Goal: Task Accomplishment & Management: Complete application form

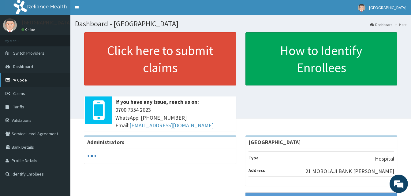
click at [20, 79] on link "PA Code" at bounding box center [35, 79] width 70 height 13
click at [21, 80] on link "PA Code" at bounding box center [35, 79] width 70 height 13
click at [25, 80] on link "PA Code" at bounding box center [35, 79] width 70 height 13
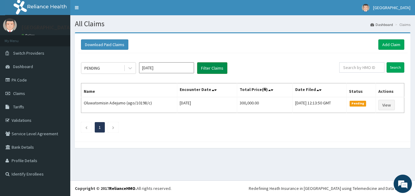
click at [213, 68] on button "Filter Claims" at bounding box center [212, 68] width 30 height 12
click at [224, 67] on button "Filter Claims" at bounding box center [212, 68] width 30 height 12
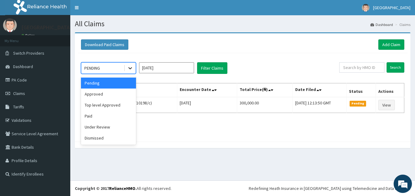
click at [128, 68] on icon at bounding box center [130, 68] width 6 height 6
drag, startPoint x: 112, startPoint y: 95, endPoint x: 118, endPoint y: 95, distance: 5.5
click at [113, 95] on div "Approved" at bounding box center [108, 94] width 55 height 11
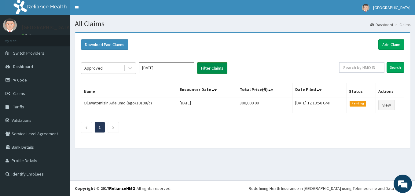
click at [215, 67] on button "Filter Claims" at bounding box center [212, 68] width 30 height 12
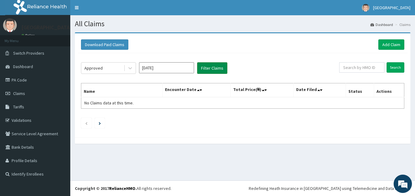
click at [215, 67] on button "Filter Claims" at bounding box center [212, 68] width 30 height 12
click at [129, 68] on icon at bounding box center [130, 69] width 4 height 2
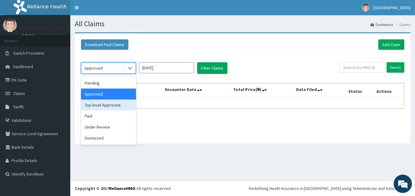
click at [125, 106] on div "Top level Approved" at bounding box center [108, 105] width 55 height 11
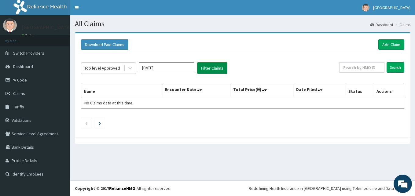
click at [207, 67] on button "Filter Claims" at bounding box center [212, 68] width 30 height 12
click at [132, 73] on div at bounding box center [130, 68] width 11 height 11
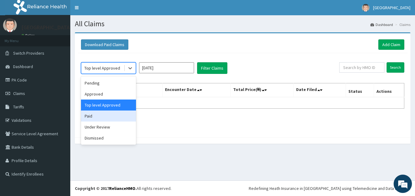
click at [123, 119] on div "Paid" at bounding box center [108, 116] width 55 height 11
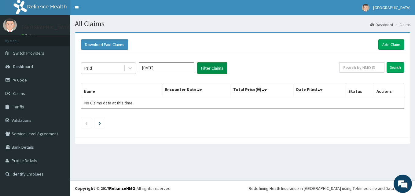
click at [212, 67] on button "Filter Claims" at bounding box center [212, 68] width 30 height 12
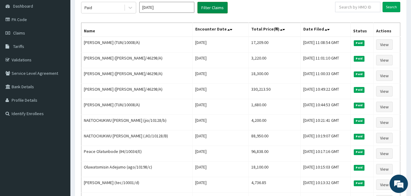
scroll to position [61, 0]
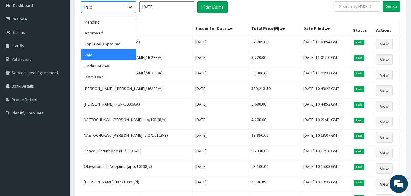
click at [130, 3] on div at bounding box center [130, 7] width 11 height 11
drag, startPoint x: 110, startPoint y: 68, endPoint x: 112, endPoint y: 64, distance: 4.3
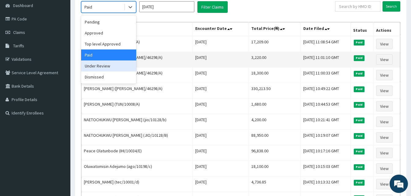
click at [110, 67] on div "Under Review" at bounding box center [108, 66] width 55 height 11
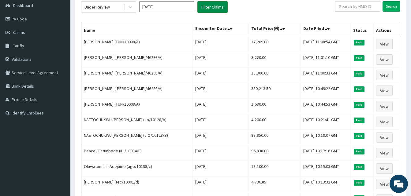
drag, startPoint x: 207, startPoint y: 8, endPoint x: 161, endPoint y: 16, distance: 46.9
click at [206, 8] on button "Filter Claims" at bounding box center [212, 7] width 30 height 12
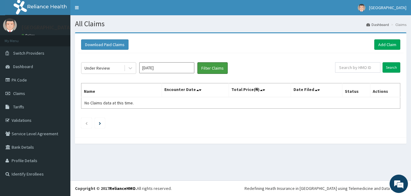
scroll to position [0, 0]
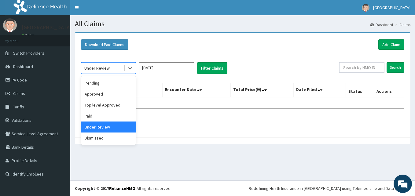
drag, startPoint x: 133, startPoint y: 68, endPoint x: 121, endPoint y: 115, distance: 48.3
click at [131, 73] on div at bounding box center [130, 68] width 11 height 11
drag, startPoint x: 119, startPoint y: 140, endPoint x: 235, endPoint y: 102, distance: 121.9
click at [124, 139] on div "Dismissed" at bounding box center [108, 138] width 55 height 11
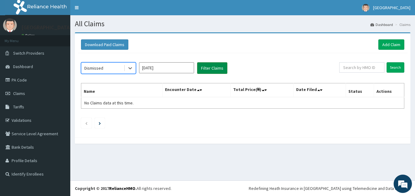
click at [216, 68] on button "Filter Claims" at bounding box center [212, 68] width 30 height 12
click at [218, 70] on button "Filter Claims" at bounding box center [212, 68] width 30 height 12
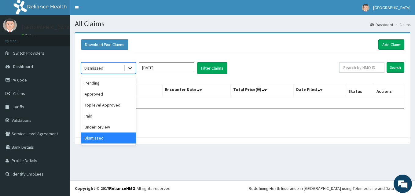
click at [130, 70] on icon at bounding box center [130, 68] width 6 height 6
click at [129, 94] on div "Approved" at bounding box center [108, 94] width 55 height 11
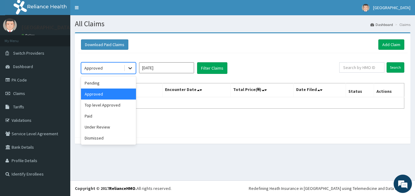
click at [134, 73] on div at bounding box center [130, 68] width 11 height 11
click at [130, 83] on div "Pending" at bounding box center [108, 83] width 55 height 11
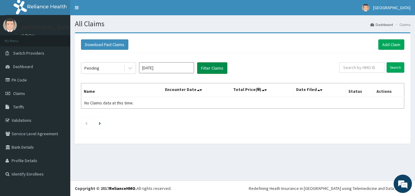
drag, startPoint x: 212, startPoint y: 63, endPoint x: 205, endPoint y: 69, distance: 9.1
click at [212, 64] on button "Filter Claims" at bounding box center [212, 68] width 30 height 12
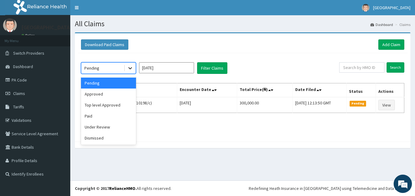
click at [132, 66] on icon at bounding box center [130, 68] width 6 height 6
drag, startPoint x: 114, startPoint y: 96, endPoint x: 157, endPoint y: 72, distance: 48.9
click at [114, 94] on div "Approved" at bounding box center [108, 94] width 55 height 11
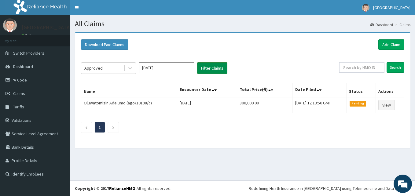
click at [209, 67] on button "Filter Claims" at bounding box center [212, 68] width 30 height 12
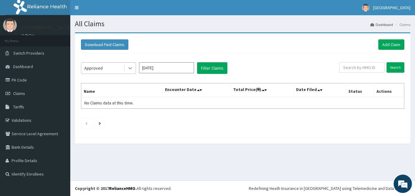
click at [130, 71] on icon at bounding box center [130, 68] width 6 height 6
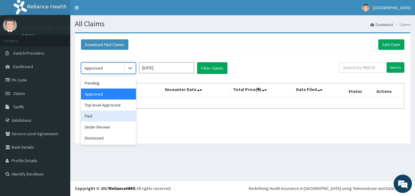
click at [123, 117] on div "Paid" at bounding box center [108, 116] width 55 height 11
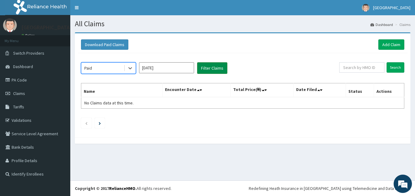
click at [206, 67] on button "Filter Claims" at bounding box center [212, 68] width 30 height 12
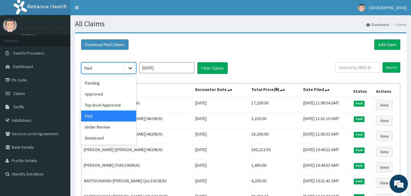
click at [131, 72] on div at bounding box center [130, 68] width 11 height 11
click at [122, 140] on div "Dismissed" at bounding box center [108, 138] width 55 height 11
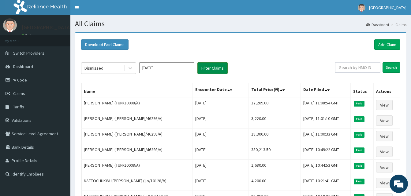
click at [206, 70] on button "Filter Claims" at bounding box center [212, 68] width 30 height 12
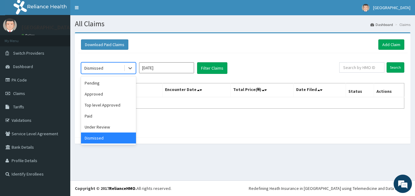
click at [120, 69] on div "Dismissed" at bounding box center [102, 68] width 43 height 10
click at [120, 125] on div "Under Review" at bounding box center [108, 127] width 55 height 11
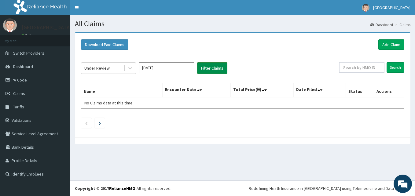
click at [212, 70] on button "Filter Claims" at bounding box center [212, 68] width 30 height 12
click at [208, 67] on button "Filter Claims" at bounding box center [212, 68] width 30 height 12
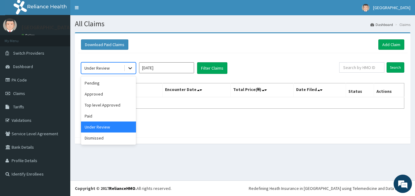
click at [127, 69] on div at bounding box center [130, 68] width 11 height 11
drag, startPoint x: 118, startPoint y: 83, endPoint x: 184, endPoint y: 77, distance: 66.6
click at [119, 83] on div "Pending" at bounding box center [108, 83] width 55 height 11
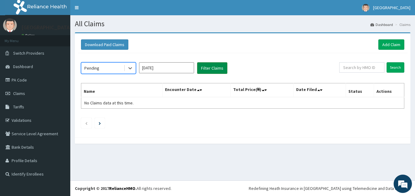
click at [220, 70] on button "Filter Claims" at bounding box center [212, 68] width 30 height 12
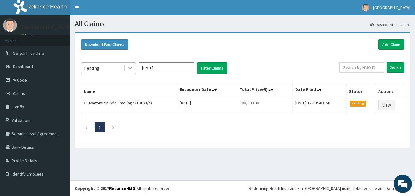
click at [134, 72] on div at bounding box center [130, 68] width 11 height 11
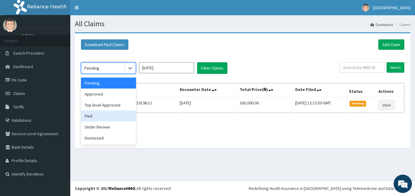
click at [120, 113] on div "Paid" at bounding box center [108, 116] width 55 height 11
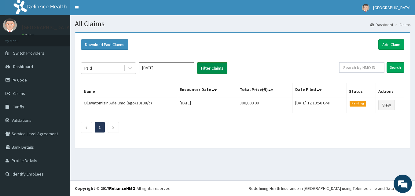
click at [212, 65] on button "Filter Claims" at bounding box center [212, 68] width 30 height 12
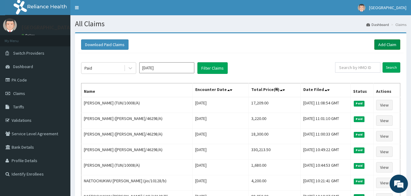
click at [395, 45] on link "Add Claim" at bounding box center [387, 44] width 26 height 10
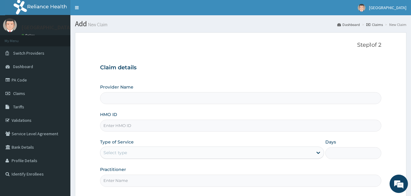
click at [174, 120] on input "HMO ID" at bounding box center [240, 126] width 281 height 12
type input "[GEOGRAPHIC_DATA]"
paste input "PFF/10021/B"
type input "PFF/10021/B"
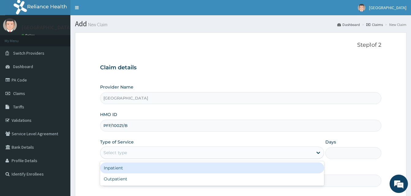
click at [262, 157] on div "Select type" at bounding box center [206, 153] width 212 height 10
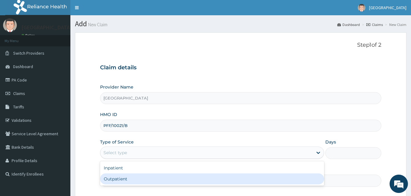
drag, startPoint x: 129, startPoint y: 181, endPoint x: 135, endPoint y: 174, distance: 9.3
click at [129, 179] on div "Outpatient" at bounding box center [212, 179] width 224 height 11
type input "1"
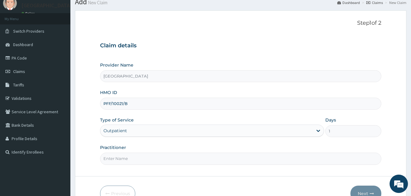
scroll to position [31, 0]
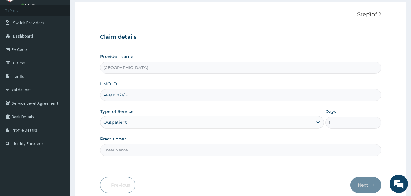
click at [151, 146] on input "Practitioner" at bounding box center [240, 150] width 281 height 12
type input "d"
type input "DR MURALI MOHAN"
click at [363, 186] on button "Next" at bounding box center [365, 185] width 31 height 16
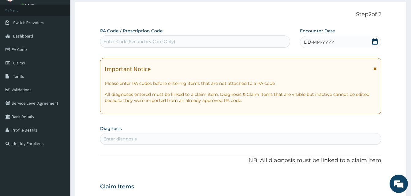
click at [192, 36] on div "Enter Code(Secondary Care Only)" at bounding box center [195, 41] width 190 height 12
paste input "PA/D7B2FF"
type input "PA/D7B2FF"
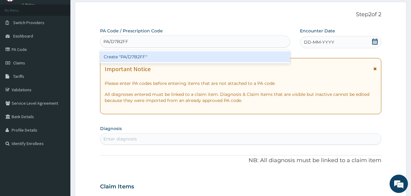
click at [182, 57] on div "Create "PA/D7B2FF"" at bounding box center [195, 56] width 190 height 11
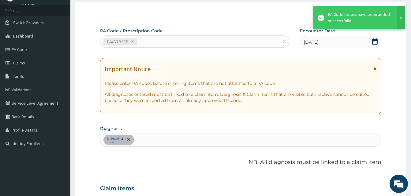
scroll to position [181, 0]
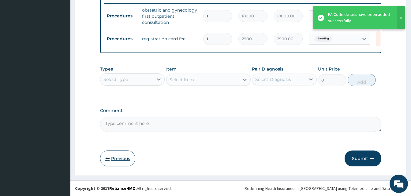
click at [115, 158] on button "Previous" at bounding box center [117, 159] width 35 height 16
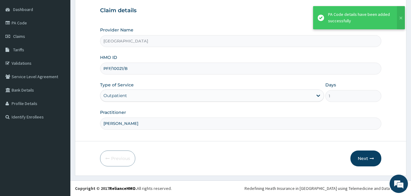
scroll to position [57, 0]
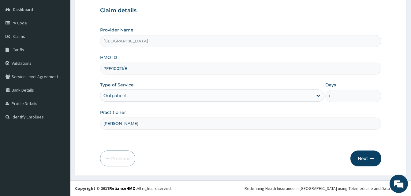
drag, startPoint x: 148, startPoint y: 124, endPoint x: 110, endPoint y: 126, distance: 37.4
click at [110, 126] on input "[PERSON_NAME]" at bounding box center [240, 124] width 281 height 12
type input "DR ARUNA SRI"
click at [365, 160] on button "Next" at bounding box center [365, 159] width 31 height 16
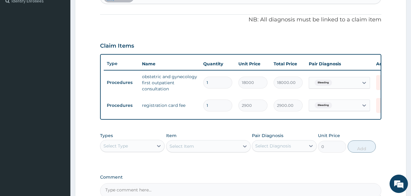
scroll to position [241, 0]
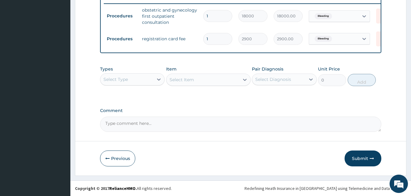
click at [361, 164] on button "Submit" at bounding box center [362, 159] width 37 height 16
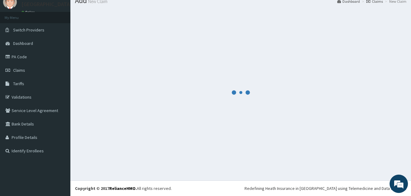
scroll to position [23, 0]
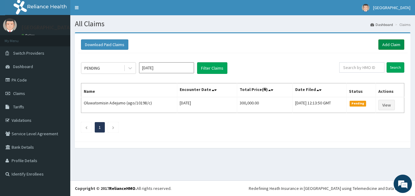
click at [394, 47] on link "Add Claim" at bounding box center [392, 44] width 26 height 10
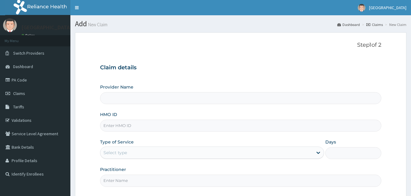
click at [112, 129] on input "HMO ID" at bounding box center [240, 126] width 281 height 12
type input "[GEOGRAPHIC_DATA]"
paste input "xmg/10229/a"
click at [112, 127] on input "xmg/10229/a" at bounding box center [240, 126] width 281 height 12
type input "xmg/10229/a"
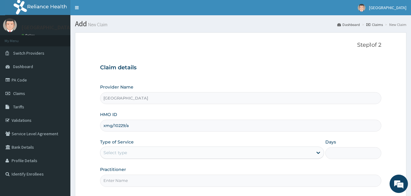
drag, startPoint x: 132, startPoint y: 149, endPoint x: 135, endPoint y: 151, distance: 3.3
click at [133, 149] on div "Select type" at bounding box center [206, 153] width 212 height 10
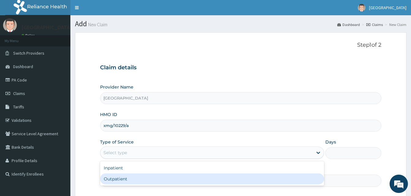
click at [132, 177] on div "Outpatient" at bounding box center [212, 179] width 224 height 11
type input "1"
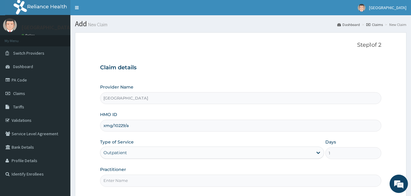
click at [139, 178] on input "Practitioner" at bounding box center [240, 181] width 281 height 12
type input "[PERSON_NAME]"
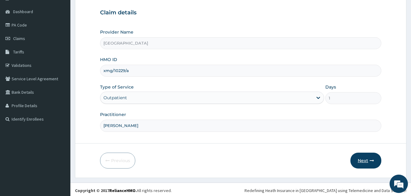
scroll to position [57, 0]
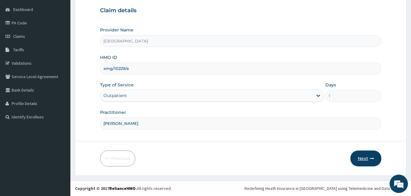
click at [363, 158] on button "Next" at bounding box center [365, 159] width 31 height 16
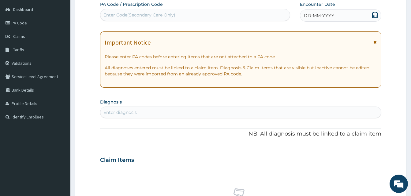
scroll to position [0, 0]
click at [150, 14] on div "Enter Code(Secondary Care Only)" at bounding box center [139, 15] width 72 height 6
paste input "PA/08A194"
type input "PA/08A194"
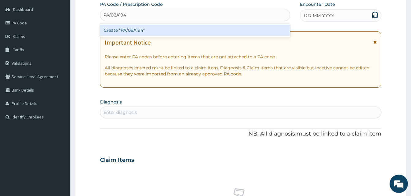
click at [151, 28] on div "Create "PA/08A194"" at bounding box center [195, 30] width 190 height 11
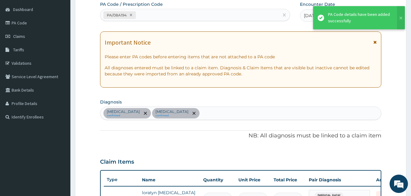
scroll to position [228, 0]
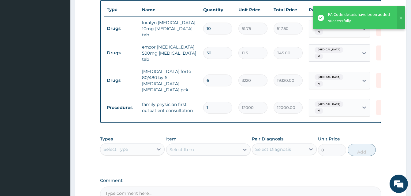
click at [217, 75] on input "6" at bounding box center [217, 81] width 29 height 12
type input "0.00"
type input "1"
type input "3220.00"
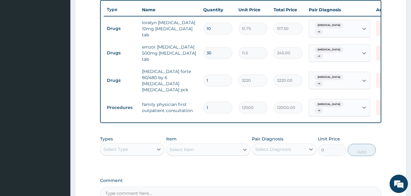
type input "1"
click at [222, 51] on input "30" at bounding box center [217, 53] width 29 height 12
type input "3"
type input "34.50"
type input "0.00"
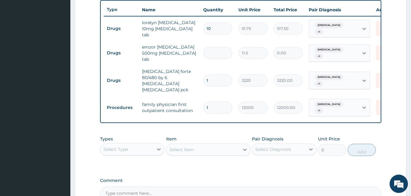
type input "1"
type input "11.50"
type input "18"
type input "207.00"
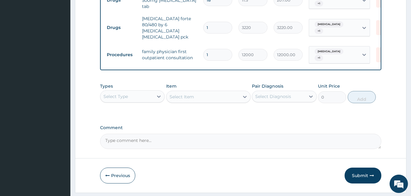
scroll to position [289, 0]
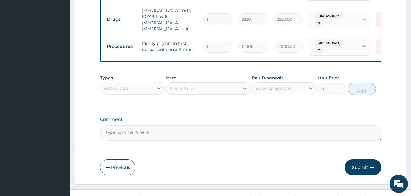
type input "18"
click at [360, 162] on button "Submit" at bounding box center [362, 168] width 37 height 16
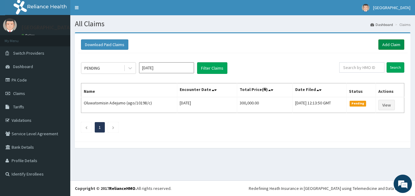
click at [392, 43] on link "Add Claim" at bounding box center [392, 44] width 26 height 10
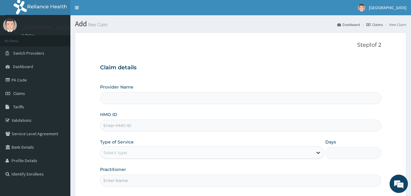
click at [122, 129] on input "HMO ID" at bounding box center [240, 126] width 281 height 12
paste input "AEC/10107/A"
type input "AEC/10107/A"
type input "[GEOGRAPHIC_DATA]"
type input "AEC/10107/A"
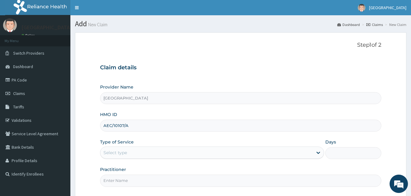
click at [165, 155] on div "Select type" at bounding box center [206, 153] width 212 height 10
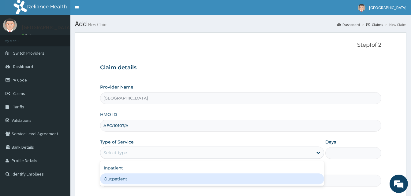
drag, startPoint x: 156, startPoint y: 175, endPoint x: 159, endPoint y: 177, distance: 4.2
click at [156, 175] on div "Outpatient" at bounding box center [212, 179] width 224 height 11
type input "1"
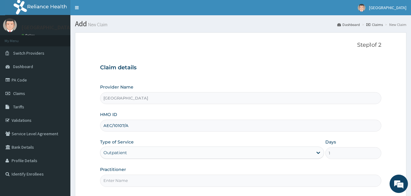
click at [159, 177] on input "Practitioner" at bounding box center [240, 181] width 281 height 12
type input "[PERSON_NAME]"
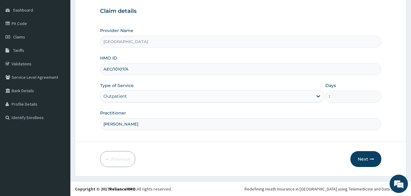
scroll to position [57, 0]
click at [364, 160] on button "Next" at bounding box center [365, 159] width 31 height 16
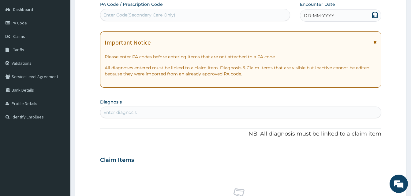
click at [148, 17] on div "Enter Code(Secondary Care Only)" at bounding box center [139, 15] width 72 height 6
paste input "PA/B8413F"
type input "PA/B8413F"
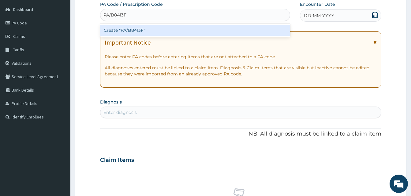
click at [147, 29] on div "Create "PA/B8413F"" at bounding box center [195, 30] width 190 height 11
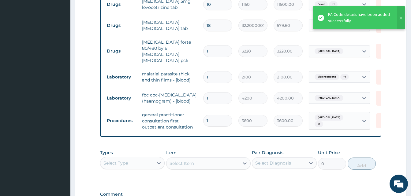
scroll to position [240, 0]
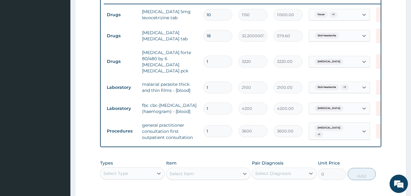
click at [113, 176] on div "Select Type" at bounding box center [115, 174] width 24 height 6
type input "D"
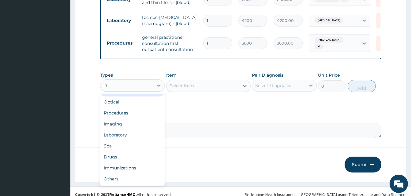
scroll to position [332, 0]
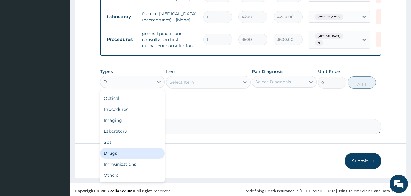
click at [124, 154] on div "Drugs" at bounding box center [132, 153] width 65 height 11
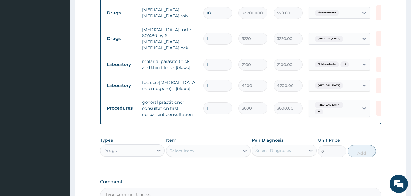
scroll to position [301, 0]
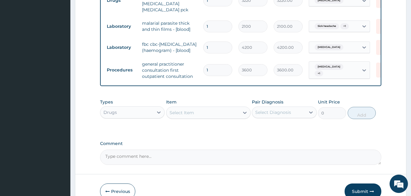
click at [201, 114] on div "Select Item" at bounding box center [202, 113] width 73 height 10
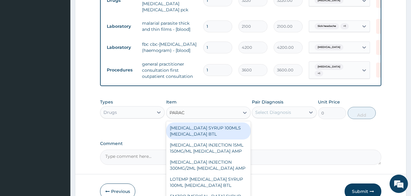
type input "PARACE"
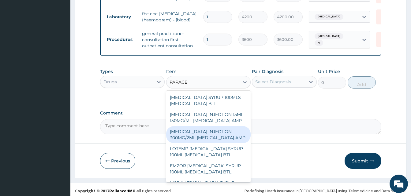
scroll to position [31, 0]
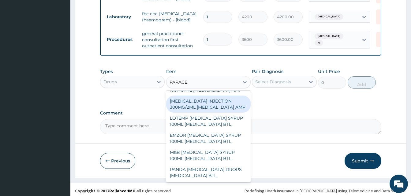
click at [221, 113] on div "PARACETAMOL INJECTION 300MG/2ML ACETAMINOPHEN AMP" at bounding box center [208, 104] width 84 height 17
type input "172.5"
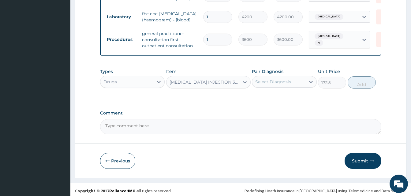
click at [289, 81] on div "Select Diagnosis" at bounding box center [273, 82] width 36 height 6
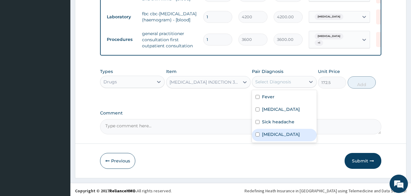
click at [286, 136] on div "Malaria" at bounding box center [284, 135] width 65 height 13
checkbox input "true"
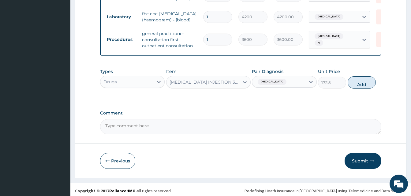
click at [281, 83] on div "Malaria" at bounding box center [278, 82] width 53 height 10
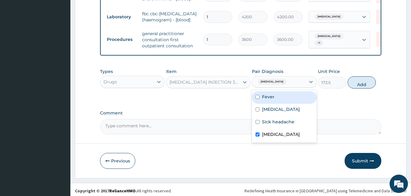
drag, startPoint x: 272, startPoint y: 101, endPoint x: 276, endPoint y: 93, distance: 9.0
click at [272, 99] on label "Fever" at bounding box center [268, 97] width 13 height 6
checkbox input "true"
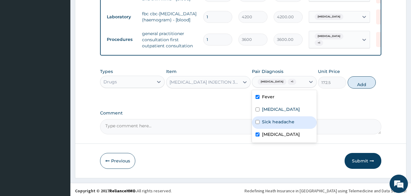
click at [280, 125] on label "Sick headache" at bounding box center [278, 122] width 32 height 6
checkbox input "true"
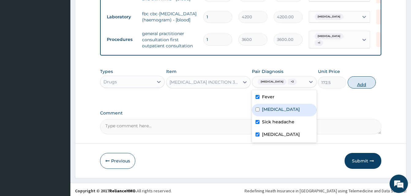
click at [359, 84] on button "Add" at bounding box center [362, 82] width 28 height 12
type input "0"
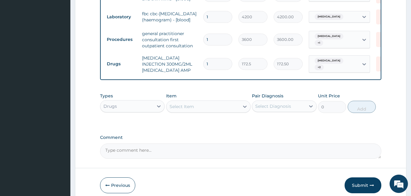
click at [214, 59] on input "1" at bounding box center [217, 64] width 29 height 12
type input "0.00"
type input "3"
type input "517.50"
type input "3"
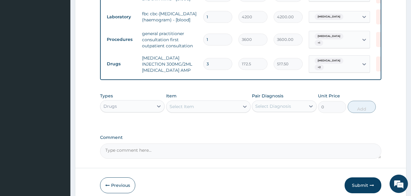
click at [185, 110] on div "Select Item" at bounding box center [181, 107] width 24 height 6
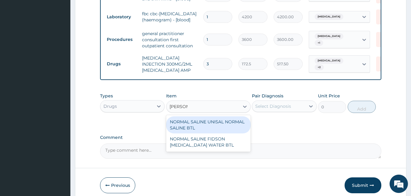
type input "NORMAL"
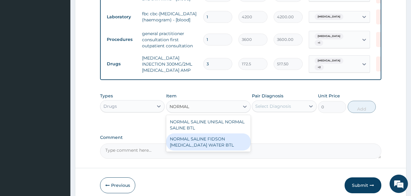
click at [245, 141] on div "NORMAL SALINE FIDSON SODIUM CHLORIDE WATER BTL" at bounding box center [208, 142] width 84 height 17
type input "1000"
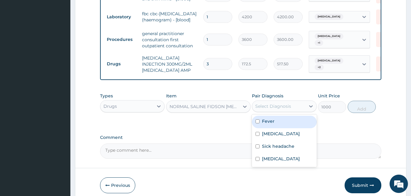
click at [293, 110] on div "Select Diagnosis" at bounding box center [278, 107] width 53 height 10
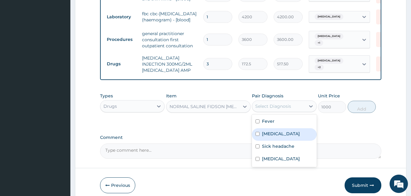
drag, startPoint x: 286, startPoint y: 137, endPoint x: 287, endPoint y: 124, distance: 13.2
click at [286, 136] on div "Sepsis" at bounding box center [284, 134] width 65 height 13
checkbox input "true"
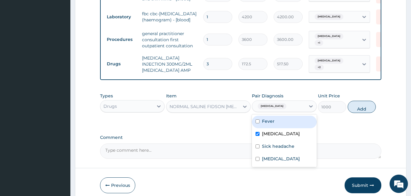
click at [285, 99] on div "Pair Diagnosis option Sepsis, selected. option Fever focused, 1 of 4. 4 results…" at bounding box center [284, 103] width 65 height 20
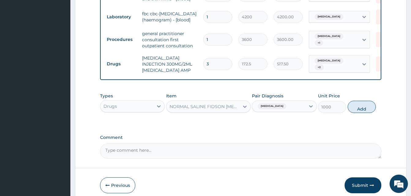
drag, startPoint x: 277, startPoint y: 109, endPoint x: 276, endPoint y: 114, distance: 5.4
click at [277, 112] on div "Sepsis" at bounding box center [278, 106] width 53 height 10
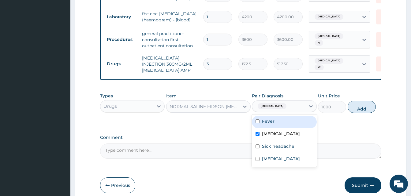
click at [271, 121] on label "Fever" at bounding box center [268, 121] width 13 height 6
checkbox input "true"
click at [292, 112] on div "Sepsis + 1" at bounding box center [278, 106] width 53 height 10
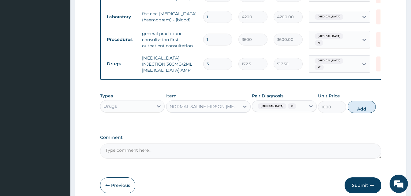
click at [293, 105] on div "Sepsis + 1" at bounding box center [278, 106] width 53 height 10
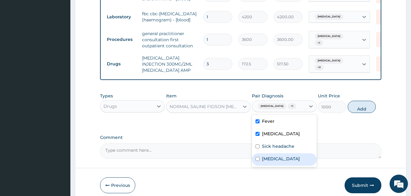
drag, startPoint x: 268, startPoint y: 159, endPoint x: 290, endPoint y: 147, distance: 25.7
click at [268, 159] on label "Malaria" at bounding box center [281, 159] width 38 height 6
checkbox input "true"
click at [366, 108] on button "Add" at bounding box center [362, 107] width 28 height 12
type input "0"
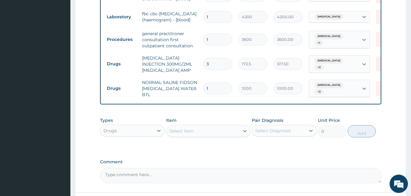
type input "0.00"
type input "2"
type input "2000.00"
type input "2"
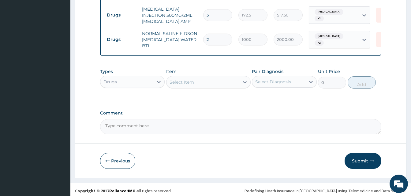
scroll to position [385, 0]
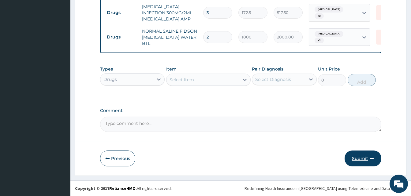
click at [356, 159] on button "Submit" at bounding box center [362, 159] width 37 height 16
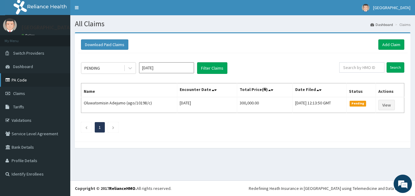
click at [20, 80] on link "PA Code" at bounding box center [35, 79] width 70 height 13
click at [211, 71] on button "Filter Claims" at bounding box center [212, 68] width 30 height 12
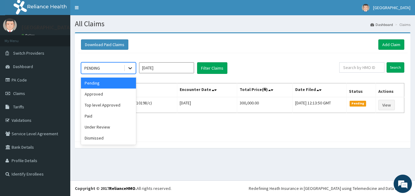
click at [131, 71] on icon at bounding box center [130, 68] width 6 height 6
click at [108, 117] on div "Paid" at bounding box center [108, 116] width 55 height 11
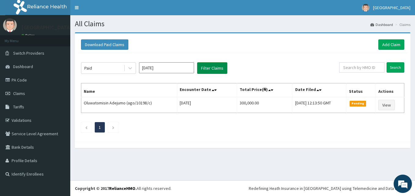
click at [211, 70] on button "Filter Claims" at bounding box center [212, 68] width 30 height 12
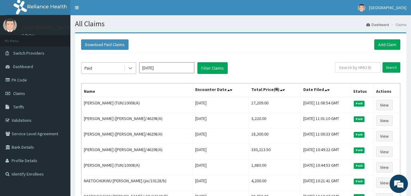
click at [131, 71] on icon at bounding box center [130, 68] width 6 height 6
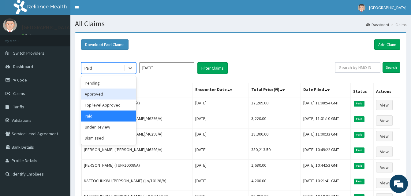
click at [112, 92] on div "Approved" at bounding box center [108, 94] width 55 height 11
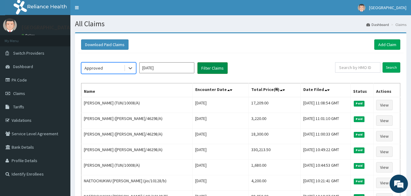
click at [207, 68] on button "Filter Claims" at bounding box center [212, 68] width 30 height 12
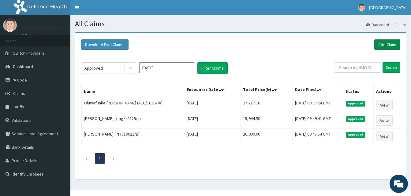
click at [381, 41] on link "Add Claim" at bounding box center [387, 44] width 26 height 10
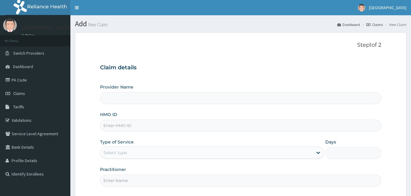
drag, startPoint x: 122, startPoint y: 124, endPoint x: 119, endPoint y: 125, distance: 3.3
click at [122, 125] on input "HMO ID" at bounding box center [240, 126] width 281 height 12
type input "[GEOGRAPHIC_DATA]"
paste input "FIB/10064/B"
type input "FIB/10064/B"
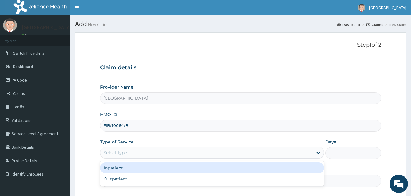
click at [140, 155] on div "Select type" at bounding box center [206, 153] width 212 height 10
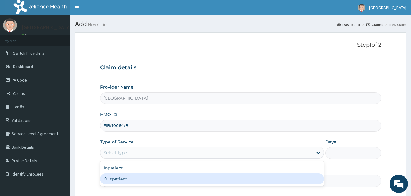
click at [133, 179] on div "Outpatient" at bounding box center [212, 179] width 224 height 11
type input "1"
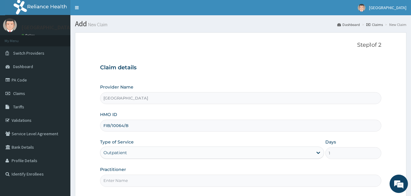
click at [136, 180] on input "Practitioner" at bounding box center [240, 181] width 281 height 12
type input "[PERSON_NAME]"
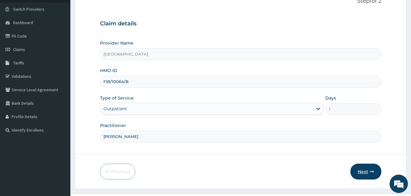
scroll to position [57, 0]
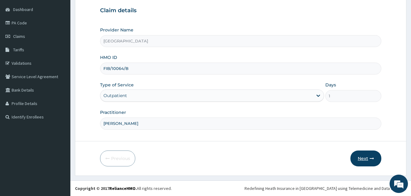
click at [363, 159] on button "Next" at bounding box center [365, 159] width 31 height 16
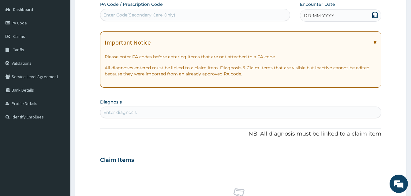
scroll to position [0, 0]
click at [144, 14] on div "Enter Code(Secondary Care Only)" at bounding box center [139, 15] width 72 height 6
drag, startPoint x: 144, startPoint y: 14, endPoint x: 128, endPoint y: 12, distance: 16.1
click at [128, 12] on div "Enter Code(Secondary Care Only)" at bounding box center [194, 15] width 189 height 10
paste input "PA/3930CE"
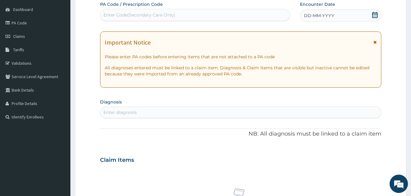
type input "PA/3930CE"
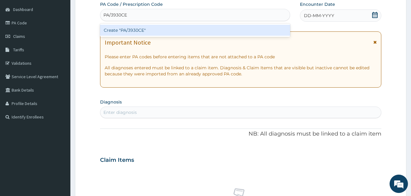
click at [141, 35] on div "Create "PA/3930CE"" at bounding box center [195, 30] width 190 height 11
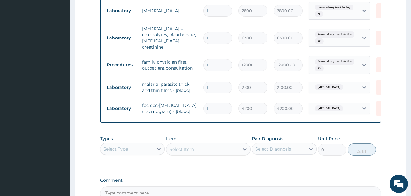
scroll to position [282, 0]
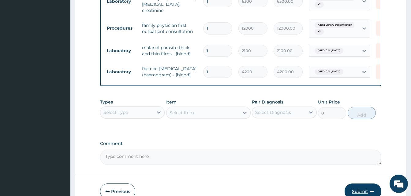
click at [359, 194] on button "Submit" at bounding box center [362, 192] width 37 height 16
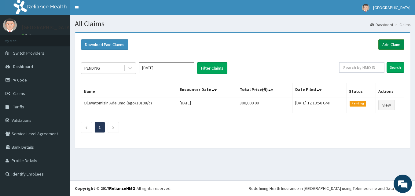
click at [401, 44] on link "Add Claim" at bounding box center [392, 44] width 26 height 10
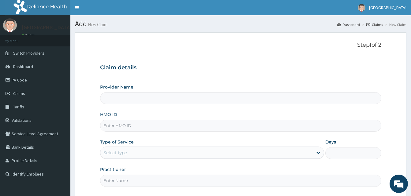
click at [120, 123] on input "HMO ID" at bounding box center [240, 126] width 281 height 12
paste input "FIB/10064/B"
type input "FIB/10064/B"
type input "[GEOGRAPHIC_DATA]"
click at [112, 128] on input "FIB/10064/B" at bounding box center [240, 126] width 281 height 12
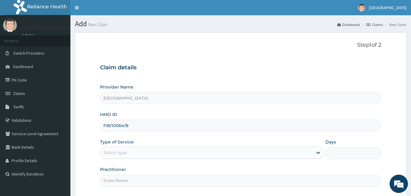
type input "FIB/10064/B"
drag, startPoint x: 122, startPoint y: 153, endPoint x: 122, endPoint y: 156, distance: 3.4
click at [122, 154] on div "Select type" at bounding box center [115, 153] width 24 height 6
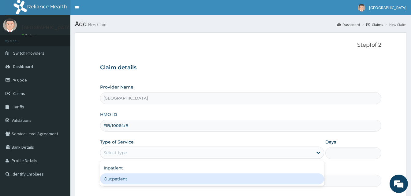
click at [122, 176] on div "Outpatient" at bounding box center [212, 179] width 224 height 11
type input "1"
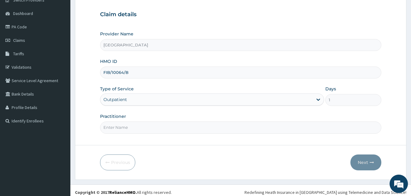
scroll to position [57, 0]
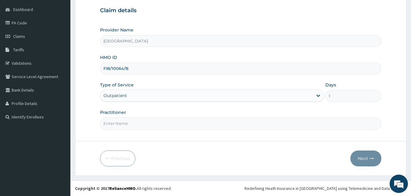
click at [128, 125] on input "Practitioner" at bounding box center [240, 124] width 281 height 12
type input "[PERSON_NAME]"
click at [366, 160] on button "Next" at bounding box center [365, 159] width 31 height 16
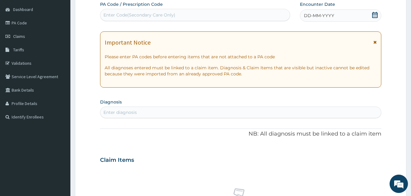
scroll to position [0, 0]
click at [194, 13] on div "Enter Code(Secondary Care Only)" at bounding box center [194, 15] width 189 height 10
paste input "PA/79822E"
type input "PA/79822E"
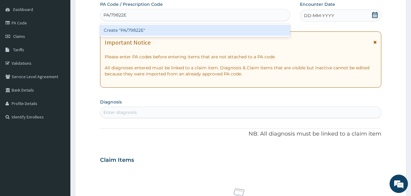
click at [182, 25] on div "Create "PA/79822E"" at bounding box center [195, 30] width 190 height 11
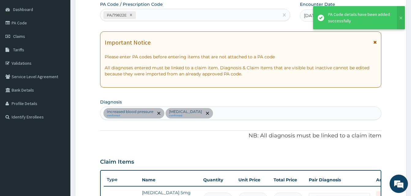
scroll to position [202, 0]
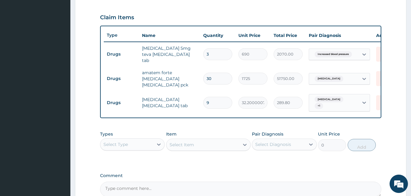
click at [220, 102] on input "9" at bounding box center [217, 103] width 29 height 12
type input "0.00"
type input "1"
type input "32.20"
type input "18"
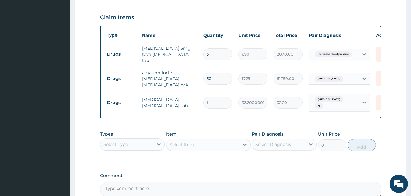
type input "579.60"
type input "18"
click at [222, 80] on input "30" at bounding box center [217, 79] width 29 height 12
type input "3"
type input "5175.00"
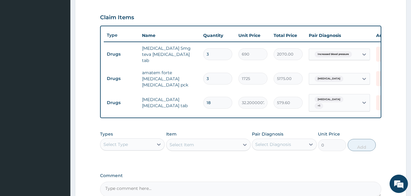
type input "0.00"
type input "1"
type input "1725.00"
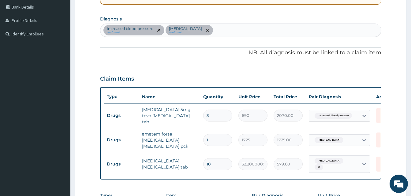
scroll to position [141, 0]
type input "1"
click at [214, 30] on div "Increased blood pressure confirmed [MEDICAL_DATA] confirmed" at bounding box center [240, 30] width 281 height 13
type input "ESSE"
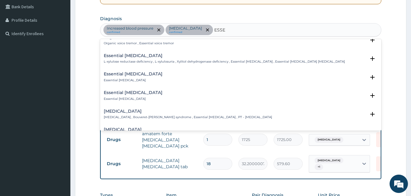
scroll to position [153, 0]
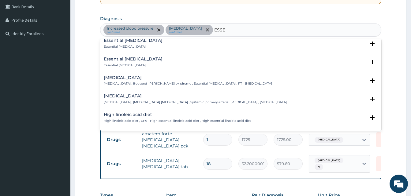
click at [128, 98] on h4 "[MEDICAL_DATA]" at bounding box center [195, 96] width 183 height 5
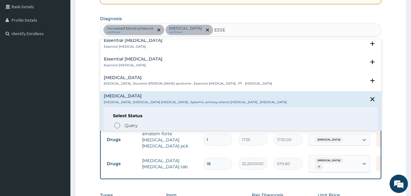
scroll to position [184, 0]
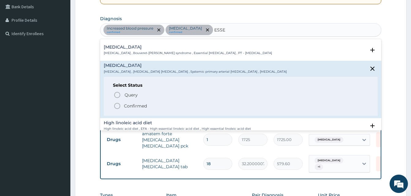
click at [126, 103] on p "Confirmed" at bounding box center [135, 106] width 23 height 6
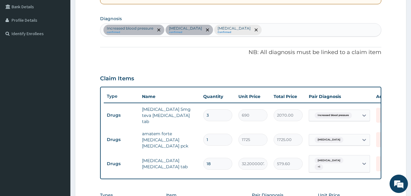
click at [215, 116] on input "3" at bounding box center [217, 116] width 29 height 12
type input "30"
type input "20700.00"
type input "30"
click at [212, 70] on div "Claim Items" at bounding box center [240, 77] width 281 height 16
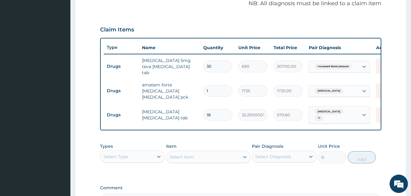
scroll to position [202, 0]
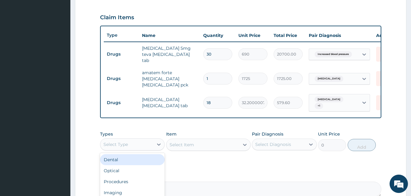
click at [149, 144] on div "Select Type" at bounding box center [126, 145] width 53 height 10
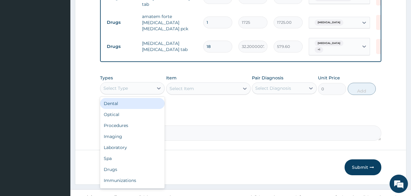
scroll to position [263, 0]
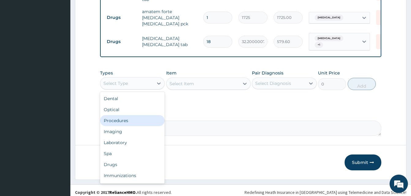
click at [133, 122] on div "Procedures" at bounding box center [132, 120] width 65 height 11
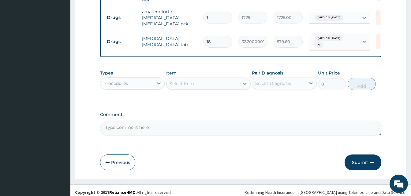
click at [187, 82] on div "Select Item" at bounding box center [181, 84] width 24 height 6
type input "GENERAL P"
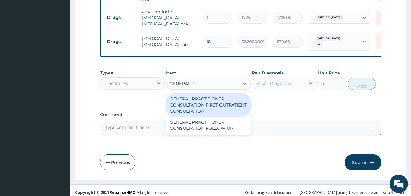
click at [231, 112] on div "GENERAL PRACTITIONER CONSULTATION FIRST OUTPATIENT CONSULTATION" at bounding box center [208, 105] width 84 height 23
type input "3600"
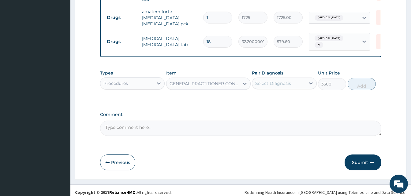
click at [285, 84] on div "Select Diagnosis" at bounding box center [273, 83] width 36 height 6
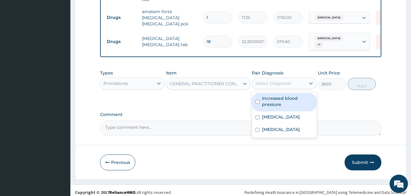
click at [288, 103] on label "Increased blood pressure" at bounding box center [287, 101] width 51 height 12
checkbox input "true"
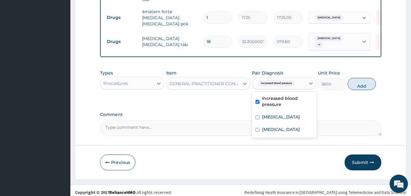
click at [285, 85] on span "Increased blood pressure" at bounding box center [276, 83] width 37 height 6
click at [274, 85] on span "Increased blood pressure" at bounding box center [276, 83] width 37 height 6
drag, startPoint x: 273, startPoint y: 113, endPoint x: 277, endPoint y: 86, distance: 26.9
click at [273, 112] on div "Malaria" at bounding box center [284, 118] width 65 height 13
checkbox input "true"
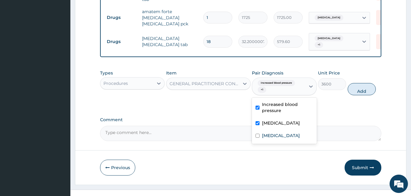
click at [277, 83] on span "Increased blood pressure" at bounding box center [276, 83] width 37 height 6
click at [279, 89] on div "Increased blood pressure + 1" at bounding box center [277, 86] width 45 height 15
click at [284, 133] on label "Essential hypertension" at bounding box center [281, 136] width 38 height 6
checkbox input "true"
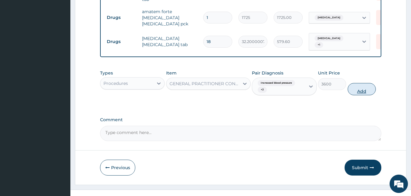
click at [362, 92] on button "Add" at bounding box center [362, 89] width 28 height 12
type input "0"
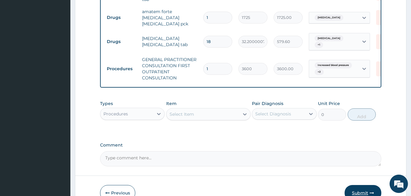
click at [357, 191] on button "Submit" at bounding box center [362, 193] width 37 height 16
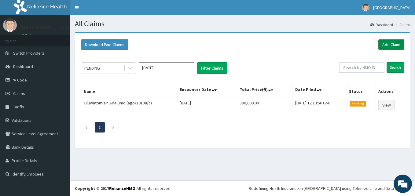
click at [389, 45] on link "Add Claim" at bounding box center [392, 44] width 26 height 10
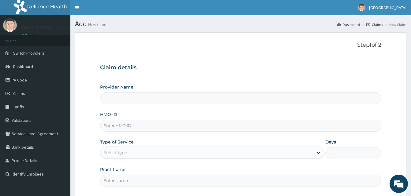
type input "[GEOGRAPHIC_DATA]"
click at [108, 124] on input "HMO ID" at bounding box center [240, 126] width 281 height 12
paste input "pxf/10004/a"
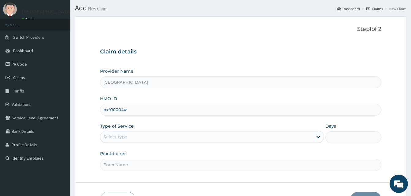
scroll to position [31, 0]
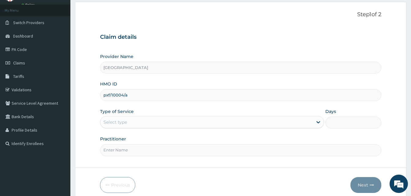
type input "pxf/10004/a"
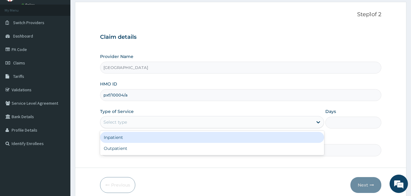
click at [132, 122] on div "Select type" at bounding box center [206, 122] width 212 height 10
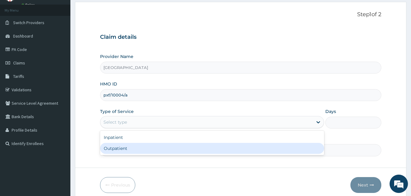
click at [127, 147] on div "Outpatient" at bounding box center [212, 148] width 224 height 11
type input "1"
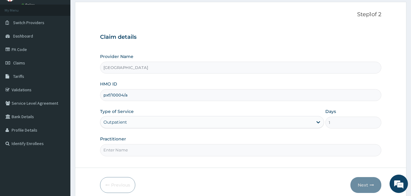
click at [133, 148] on input "Practitioner" at bounding box center [240, 150] width 281 height 12
type input "[PERSON_NAME]"
click at [363, 184] on button "Next" at bounding box center [365, 185] width 31 height 16
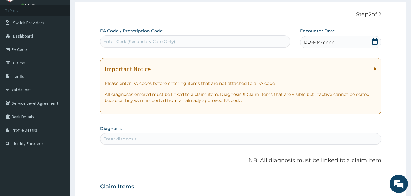
click at [131, 43] on div "Enter Code(Secondary Care Only)" at bounding box center [139, 42] width 72 height 6
paste input "PA/3F7AEF"
type input "PA/3F7AEF"
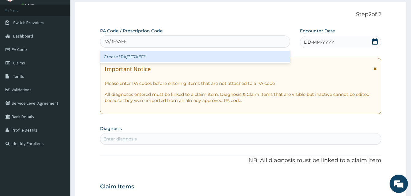
click at [133, 54] on div "Create "PA/3F7AEF"" at bounding box center [195, 56] width 190 height 11
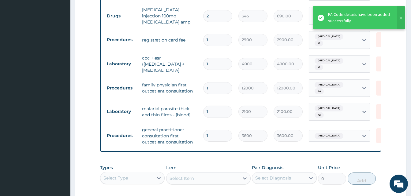
scroll to position [236, 0]
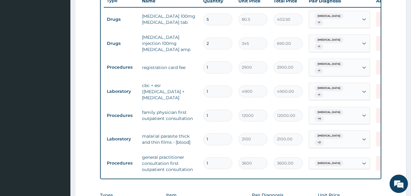
click at [210, 17] on input "5" at bounding box center [217, 19] width 29 height 12
type input "0.00"
type input "1"
type input "80.50"
type input "10"
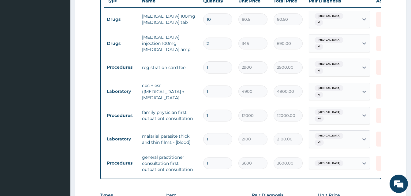
type input "805.00"
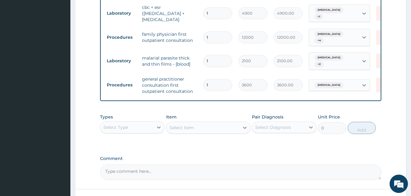
scroll to position [359, 0]
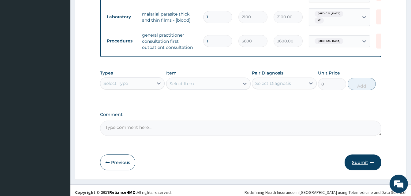
type input "10"
click at [353, 162] on button "Submit" at bounding box center [362, 163] width 37 height 16
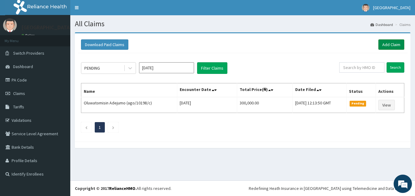
click at [389, 44] on link "Add Claim" at bounding box center [392, 44] width 26 height 10
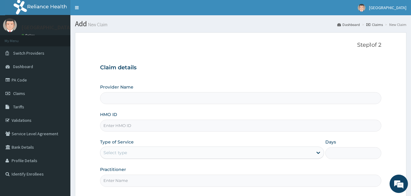
type input "[GEOGRAPHIC_DATA]"
click at [122, 127] on input "HMO ID" at bounding box center [240, 126] width 281 height 12
paste input "pxf/10004/a"
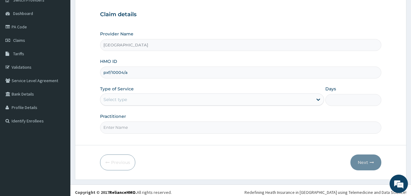
scroll to position [57, 0]
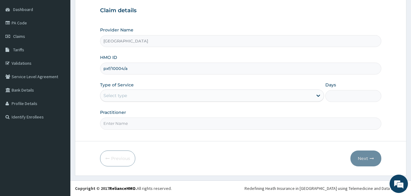
type input "pxf/10004/a"
click at [129, 94] on div "Select type" at bounding box center [206, 96] width 212 height 10
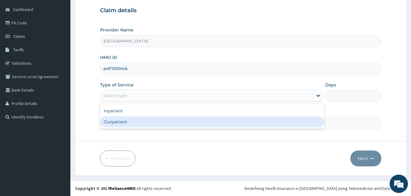
click at [128, 123] on div "Outpatient" at bounding box center [212, 122] width 224 height 11
type input "1"
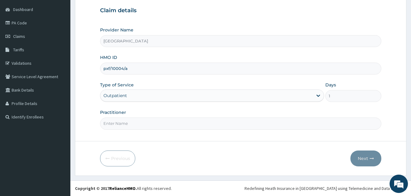
scroll to position [0, 0]
click at [133, 123] on input "Practitioner" at bounding box center [240, 124] width 281 height 12
drag, startPoint x: 138, startPoint y: 96, endPoint x: 137, endPoint y: 103, distance: 6.6
click at [138, 98] on div "Outpatient" at bounding box center [206, 96] width 212 height 10
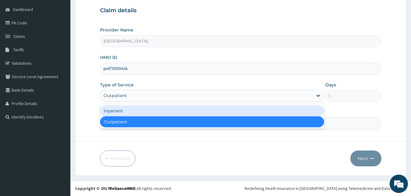
click at [130, 112] on div "Inpatient" at bounding box center [212, 111] width 224 height 11
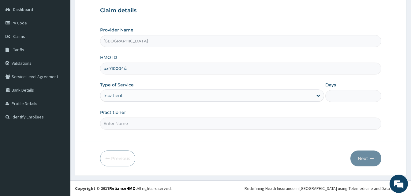
click at [349, 97] on input "Days" at bounding box center [353, 96] width 56 height 12
type input "3"
click at [118, 124] on input "Practitioner" at bounding box center [240, 124] width 281 height 12
type input "DR MURALI MOHAN"
click at [351, 159] on button "Next" at bounding box center [365, 159] width 31 height 16
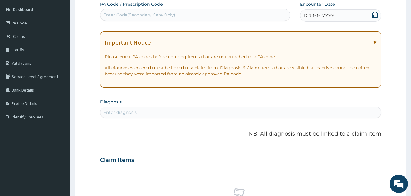
click at [147, 16] on div "Enter Code(Secondary Care Only)" at bounding box center [139, 15] width 72 height 6
paste input "PA/190807"
type input "PA/190807"
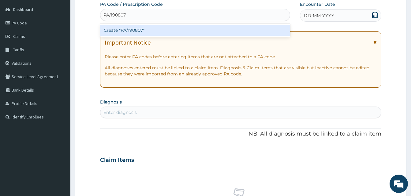
click at [139, 31] on div "Create "PA/190807"" at bounding box center [195, 30] width 190 height 11
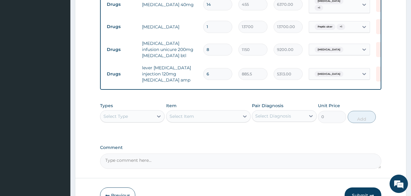
scroll to position [369, 0]
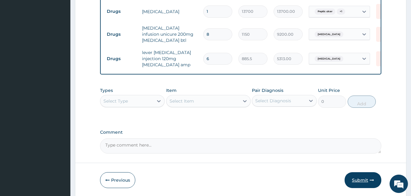
click at [356, 173] on button "Submit" at bounding box center [362, 181] width 37 height 16
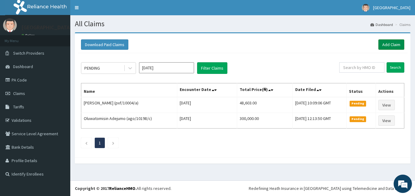
click at [392, 45] on link "Add Claim" at bounding box center [392, 44] width 26 height 10
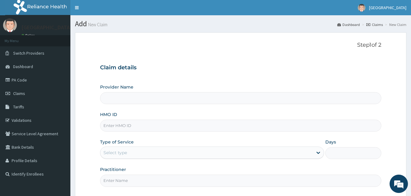
click at [111, 128] on input "HMO ID" at bounding box center [240, 126] width 281 height 12
type input "[GEOGRAPHIC_DATA]"
paste input "xcr/10069/c"
type input "xcr/10069/c"
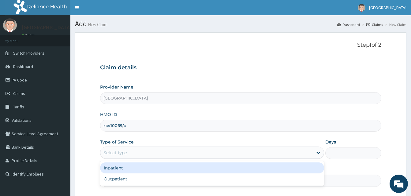
drag, startPoint x: 129, startPoint y: 151, endPoint x: 135, endPoint y: 160, distance: 11.4
click at [133, 155] on div "Select type" at bounding box center [206, 153] width 212 height 10
drag, startPoint x: 133, startPoint y: 165, endPoint x: 203, endPoint y: 163, distance: 70.1
click at [134, 165] on div "Inpatient" at bounding box center [212, 168] width 224 height 11
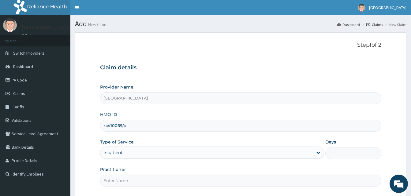
click at [354, 154] on input "Days" at bounding box center [353, 153] width 56 height 12
click at [287, 135] on div "Provider Name Starcare International Hospital HMO ID xcr/10069/c Type of Servic…" at bounding box center [240, 135] width 281 height 103
click at [336, 151] on input "Days" at bounding box center [353, 153] width 56 height 12
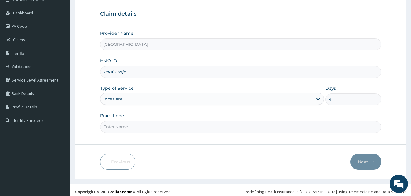
scroll to position [57, 0]
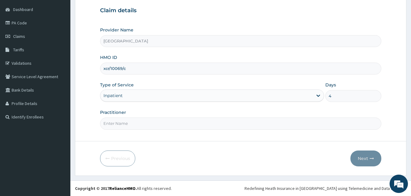
type input "4"
click at [148, 120] on input "Practitioner" at bounding box center [240, 124] width 281 height 12
type input "DR MURALI MOHAN"
click at [364, 158] on button "Next" at bounding box center [365, 159] width 31 height 16
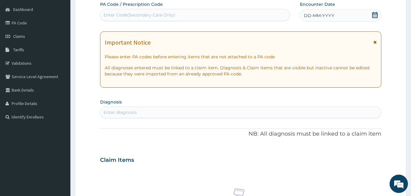
click at [140, 17] on div "Enter Code(Secondary Care Only)" at bounding box center [139, 15] width 72 height 6
paste input "PA/97712B"
type input "PA/97712B"
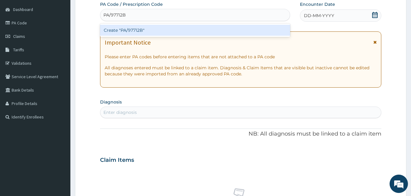
click at [137, 33] on div "Create "PA/97712B"" at bounding box center [195, 30] width 190 height 11
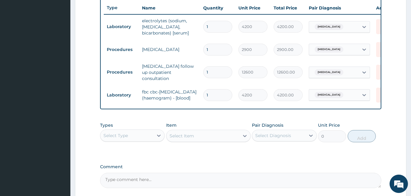
scroll to position [290, 0]
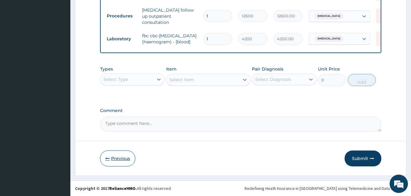
click at [121, 157] on button "Previous" at bounding box center [117, 159] width 35 height 16
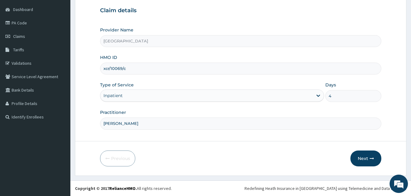
scroll to position [57, 0]
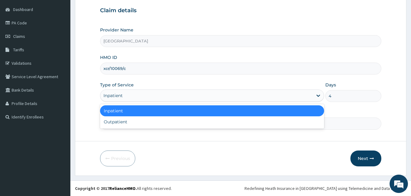
drag, startPoint x: 132, startPoint y: 99, endPoint x: 134, endPoint y: 115, distance: 16.4
click at [132, 101] on div "Inpatient" at bounding box center [212, 96] width 224 height 12
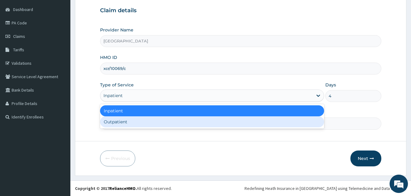
click at [133, 122] on div "Outpatient" at bounding box center [212, 122] width 224 height 11
type input "1"
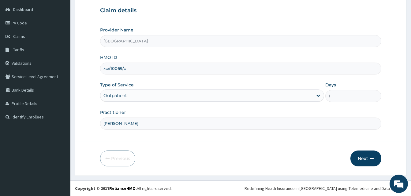
click at [191, 123] on input "DR MURALI MOHAN" at bounding box center [240, 124] width 281 height 12
type input "DR OKORO"
click at [360, 156] on button "Next" at bounding box center [365, 159] width 31 height 16
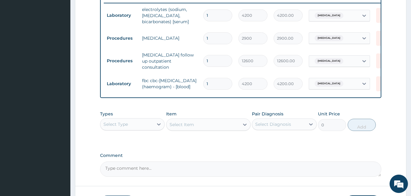
scroll to position [271, 0]
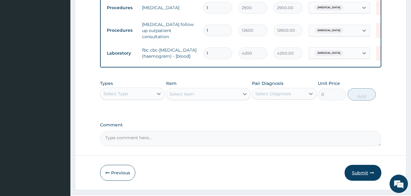
click at [353, 177] on button "Submit" at bounding box center [362, 173] width 37 height 16
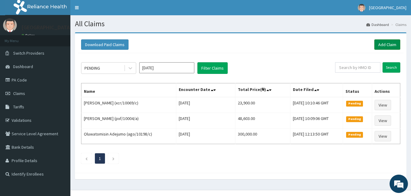
click at [384, 44] on link "Add Claim" at bounding box center [387, 44] width 26 height 10
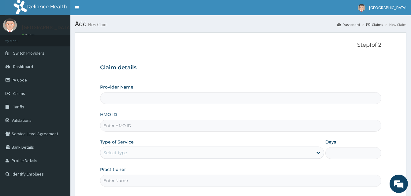
type input "[GEOGRAPHIC_DATA]"
click at [126, 126] on input "HMO ID" at bounding box center [240, 126] width 281 height 12
paste input "xcr/10069/b"
type input "XCR/10069/B"
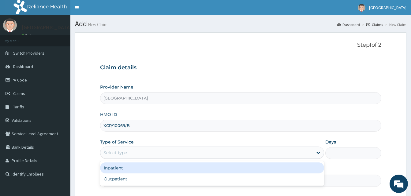
drag, startPoint x: 106, startPoint y: 153, endPoint x: 113, endPoint y: 169, distance: 17.6
click at [106, 153] on div "Select type" at bounding box center [115, 153] width 24 height 6
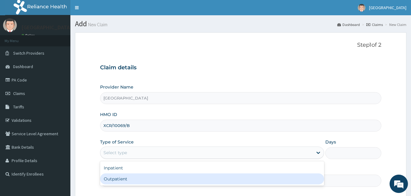
click at [114, 176] on div "Outpatient" at bounding box center [212, 179] width 224 height 11
type input "1"
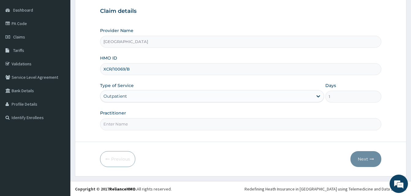
scroll to position [57, 0]
click at [111, 118] on input "Practitioner" at bounding box center [240, 124] width 281 height 12
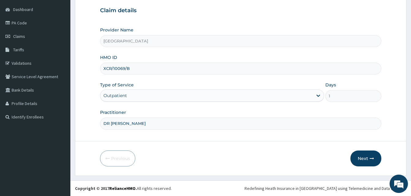
type input "DR [PERSON_NAME]"
click at [364, 156] on button "Next" at bounding box center [365, 159] width 31 height 16
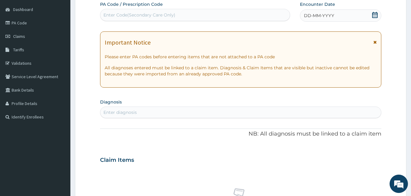
click at [132, 11] on div "Enter Code(Secondary Care Only)" at bounding box center [194, 15] width 189 height 10
paste input "PA/9D6AA4"
type input "PA/9D6AA4"
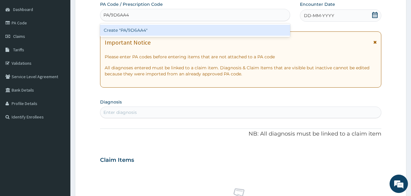
click at [130, 29] on div "Create "PA/9D6AA4"" at bounding box center [195, 30] width 190 height 11
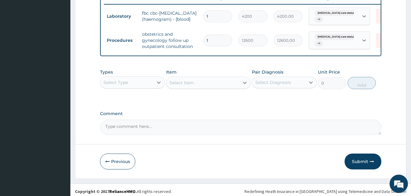
scroll to position [244, 0]
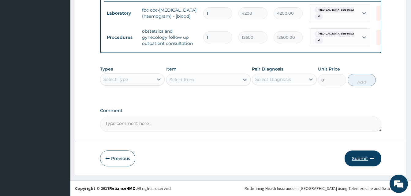
click at [361, 161] on button "Submit" at bounding box center [362, 159] width 37 height 16
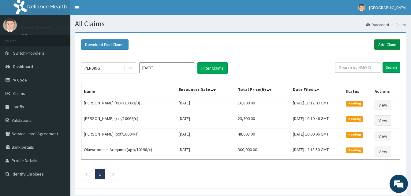
click at [388, 46] on link "Add Claim" at bounding box center [387, 44] width 26 height 10
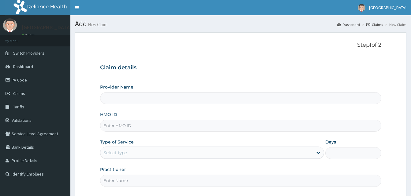
click at [125, 127] on input "HMO ID" at bounding box center [240, 126] width 281 height 12
paste input "tdp/10866/a"
type input "tdp/10866/a"
type input "[GEOGRAPHIC_DATA]"
type input "TDP/10866/A"
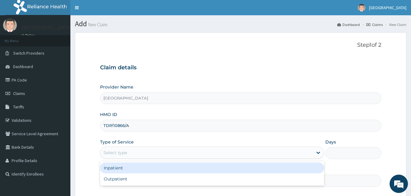
drag, startPoint x: 114, startPoint y: 154, endPoint x: 115, endPoint y: 165, distance: 11.1
click at [114, 154] on div "Select type" at bounding box center [115, 153] width 24 height 6
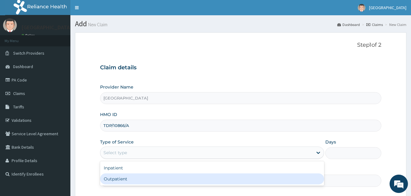
drag, startPoint x: 115, startPoint y: 180, endPoint x: 127, endPoint y: 36, distance: 144.0
click at [116, 180] on div "Outpatient" at bounding box center [212, 179] width 224 height 11
type input "1"
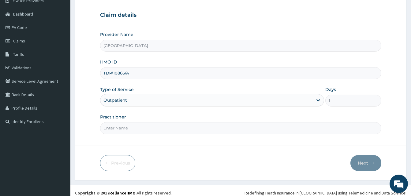
scroll to position [57, 0]
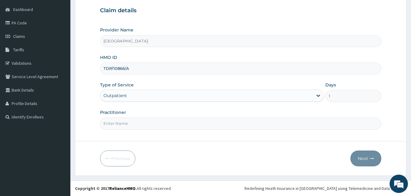
click at [144, 124] on input "Practitioner" at bounding box center [240, 124] width 281 height 12
type input "[PERSON_NAME]"
click at [361, 159] on button "Next" at bounding box center [365, 159] width 31 height 16
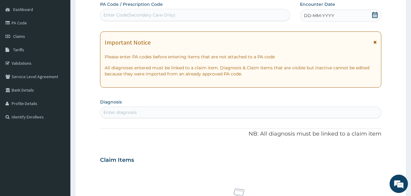
click at [131, 16] on div "Enter Code(Secondary Care Only)" at bounding box center [139, 15] width 72 height 6
paste input "PA/5F8048"
type input "PA/5F8048"
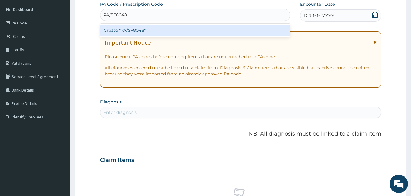
click at [134, 31] on div "Create "PA/5F8048"" at bounding box center [195, 30] width 190 height 11
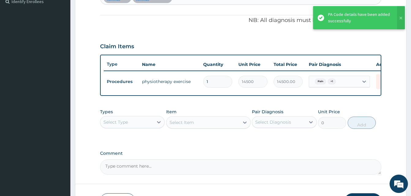
scroll to position [187, 0]
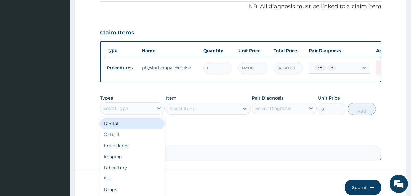
click at [130, 112] on div "Select Type" at bounding box center [126, 109] width 53 height 10
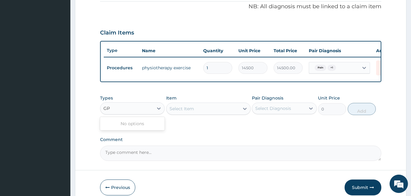
type input "G"
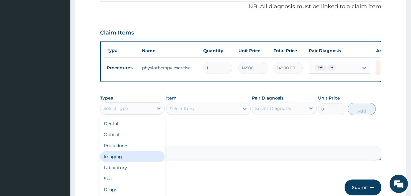
type input "P"
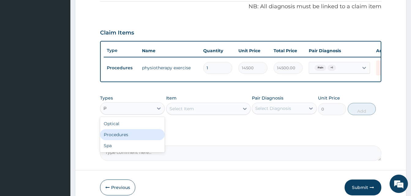
click at [126, 138] on div "Procedures" at bounding box center [132, 134] width 65 height 11
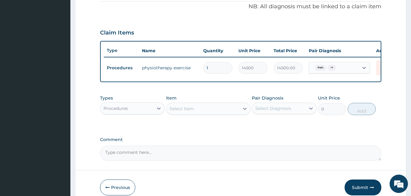
click at [191, 112] on div "Select Item" at bounding box center [181, 109] width 24 height 6
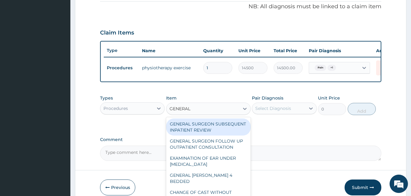
type input "GENERAL P"
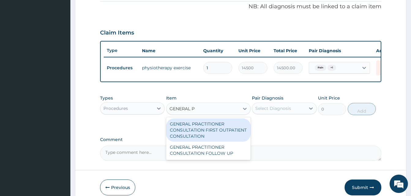
click at [221, 134] on div "GENERAL PRACTITIONER CONSULTATION FIRST OUTPATIENT CONSULTATION" at bounding box center [208, 130] width 84 height 23
type input "3600"
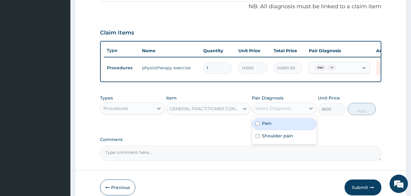
drag, startPoint x: 298, startPoint y: 113, endPoint x: 294, endPoint y: 126, distance: 13.2
click at [298, 113] on div "Select Diagnosis" at bounding box center [278, 109] width 53 height 10
click at [290, 130] on div "Pain" at bounding box center [284, 124] width 65 height 13
checkbox input "true"
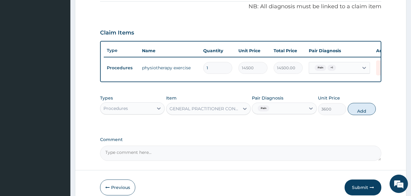
click at [282, 114] on div "Pain" at bounding box center [278, 108] width 53 height 10
drag, startPoint x: 281, startPoint y: 112, endPoint x: 281, endPoint y: 119, distance: 7.1
click at [281, 114] on div "Pain" at bounding box center [278, 108] width 53 height 10
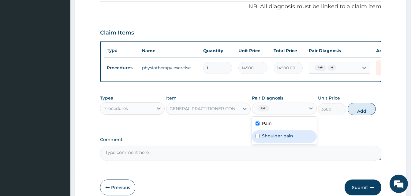
click at [283, 139] on label "Shoulder pain" at bounding box center [277, 136] width 31 height 6
checkbox input "true"
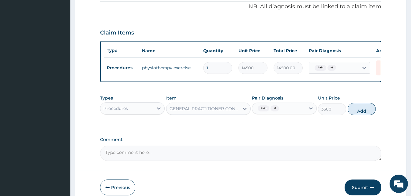
click at [358, 115] on button "Add" at bounding box center [362, 109] width 28 height 12
type input "0"
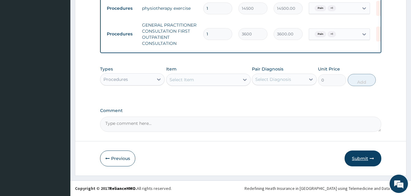
click at [355, 158] on button "Submit" at bounding box center [362, 159] width 37 height 16
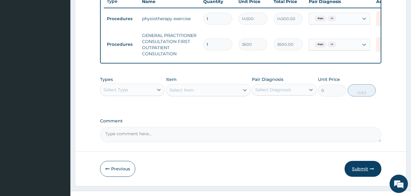
scroll to position [251, 0]
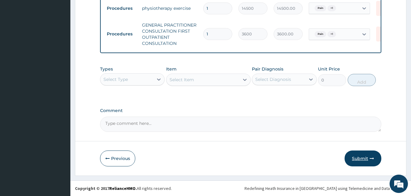
click at [357, 157] on button "Submit" at bounding box center [362, 159] width 37 height 16
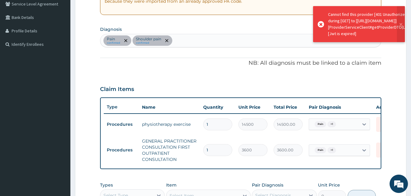
scroll to position [128, 0]
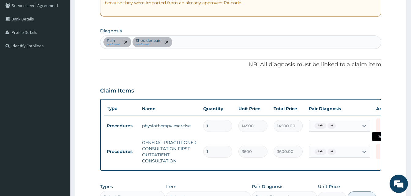
click at [379, 152] on icon at bounding box center [382, 151] width 13 height 15
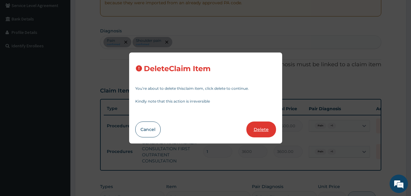
click at [259, 132] on button "Delete" at bounding box center [261, 130] width 30 height 16
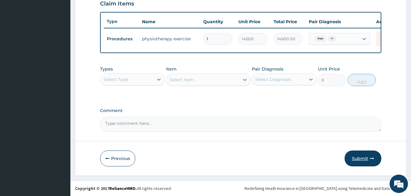
click at [353, 158] on button "Submit" at bounding box center [362, 159] width 37 height 16
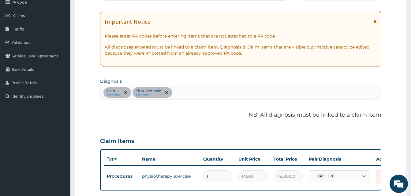
scroll to position [67, 0]
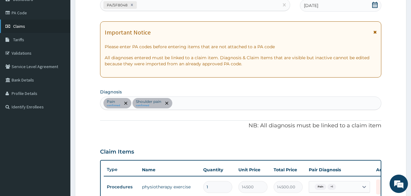
click at [16, 27] on span "Claims" at bounding box center [19, 27] width 12 height 6
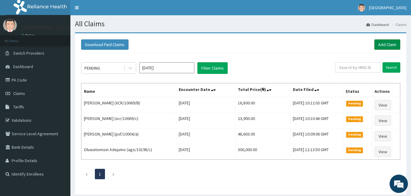
click at [389, 44] on link "Add Claim" at bounding box center [387, 44] width 26 height 10
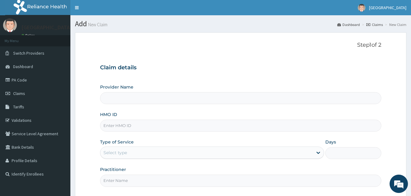
click at [117, 125] on input "HMO ID" at bounding box center [240, 126] width 281 height 12
paste input "tdp/10866/a"
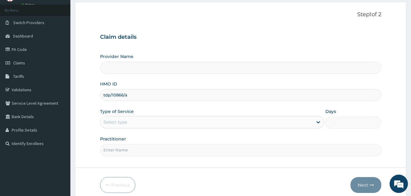
type input "tdp/10866/a"
click at [122, 123] on div "Select type" at bounding box center [115, 122] width 24 height 6
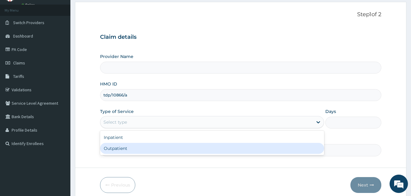
drag, startPoint x: 122, startPoint y: 147, endPoint x: 125, endPoint y: 147, distance: 3.1
click at [123, 147] on div "Outpatient" at bounding box center [212, 148] width 224 height 11
type input "1"
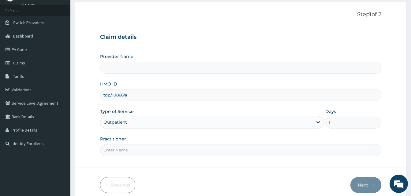
click at [123, 149] on input "Practitioner" at bounding box center [240, 150] width 281 height 12
type input "[PERSON_NAME]"
click at [364, 187] on button "Next" at bounding box center [365, 185] width 31 height 16
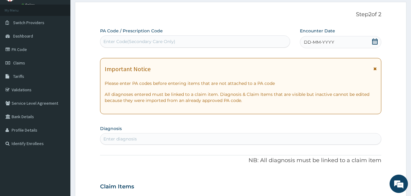
click at [138, 39] on div "Enter Code(Secondary Care Only)" at bounding box center [139, 42] width 72 height 6
paste input "PA/5F8048"
type input "PA/5F8048"
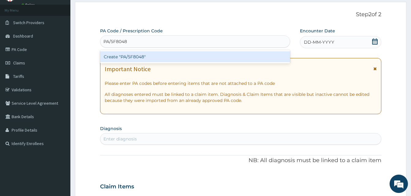
click at [142, 60] on div "Create "PA/5F8048"" at bounding box center [195, 56] width 190 height 11
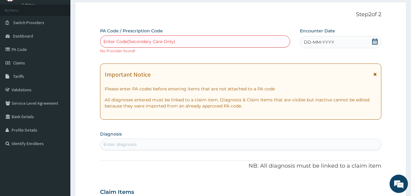
click at [137, 40] on div "Enter Code(Secondary Care Only)" at bounding box center [139, 42] width 72 height 6
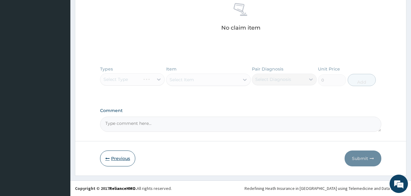
click at [114, 159] on button "Previous" at bounding box center [117, 159] width 35 height 16
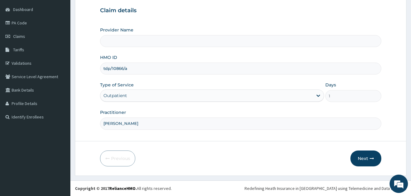
click at [131, 45] on input "Provider Name" at bounding box center [240, 41] width 281 height 12
click at [122, 40] on input "Provider Name" at bounding box center [240, 41] width 281 height 12
click at [136, 68] on input "tdp/10866/a" at bounding box center [240, 69] width 281 height 12
type input "t"
click at [119, 71] on input "HMO ID" at bounding box center [240, 69] width 281 height 12
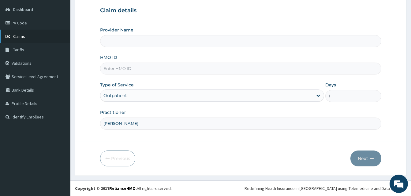
click at [18, 37] on span "Claims" at bounding box center [19, 37] width 12 height 6
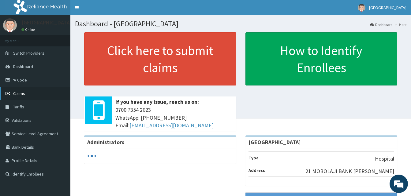
click at [18, 96] on span "Claims" at bounding box center [19, 94] width 12 height 6
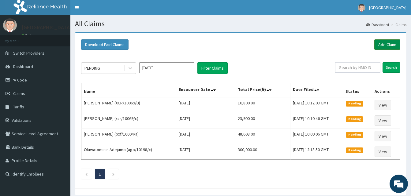
click at [385, 44] on link "Add Claim" at bounding box center [387, 44] width 26 height 10
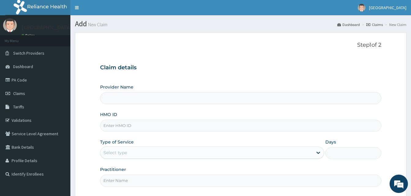
type input "[GEOGRAPHIC_DATA]"
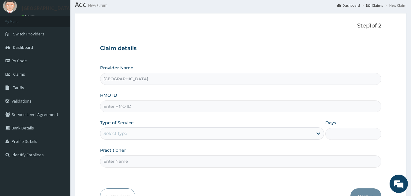
scroll to position [31, 0]
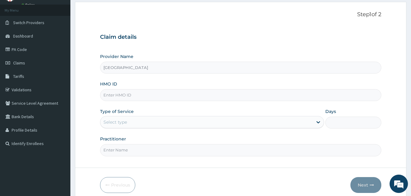
click at [123, 97] on input "HMO ID" at bounding box center [240, 95] width 281 height 12
paste input "tdp/10866/a"
type input "TDP/10866/A"
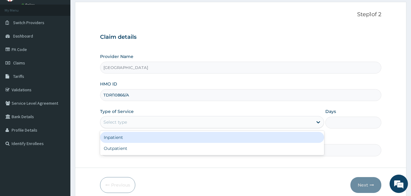
click at [114, 123] on div "Select type" at bounding box center [115, 122] width 24 height 6
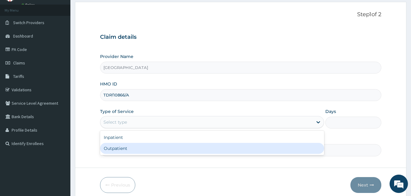
click at [116, 148] on div "Outpatient" at bounding box center [212, 148] width 224 height 11
type input "1"
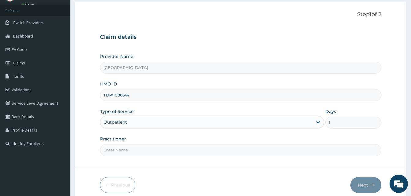
scroll to position [0, 0]
click at [117, 148] on input "Practitioner" at bounding box center [240, 150] width 281 height 12
type input "DR ASHRAFF"
click at [363, 187] on button "Next" at bounding box center [365, 185] width 31 height 16
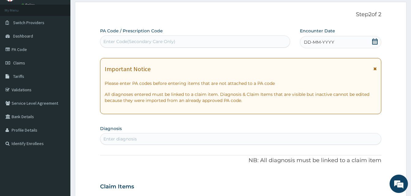
click at [125, 40] on div "Enter Code(Secondary Care Only)" at bounding box center [139, 42] width 72 height 6
paste input "PA/5F8048"
type input "PA/5F8048"
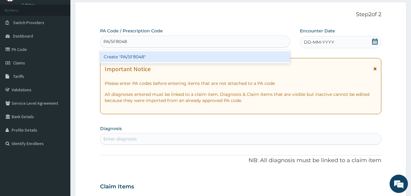
click at [125, 57] on div "Create "PA/5F8048"" at bounding box center [195, 56] width 190 height 11
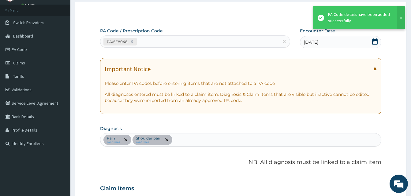
scroll to position [156, 0]
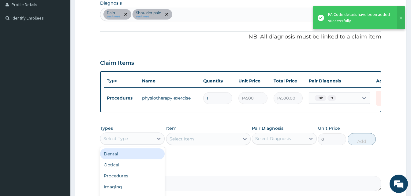
click at [134, 144] on div "Select Type" at bounding box center [126, 139] width 53 height 10
type input "P"
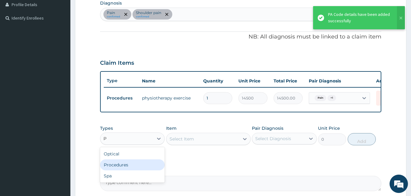
click at [139, 169] on div "Procedures" at bounding box center [132, 165] width 65 height 11
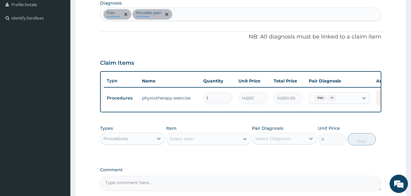
click at [203, 144] on div "Select Item" at bounding box center [202, 139] width 73 height 10
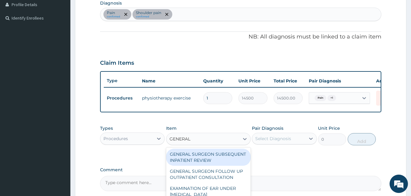
type input "GENERAL P"
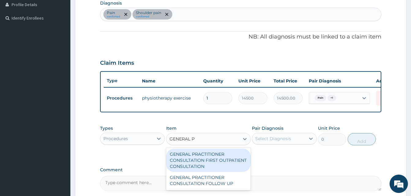
click at [218, 158] on div "GENERAL PRACTITIONER CONSULTATION FIRST OUTPATIENT CONSULTATION" at bounding box center [208, 160] width 84 height 23
type input "3600"
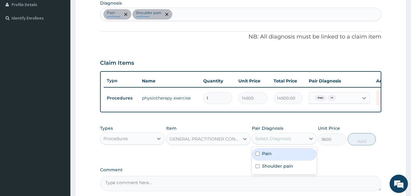
click at [290, 142] on div "Select Diagnosis" at bounding box center [273, 139] width 36 height 6
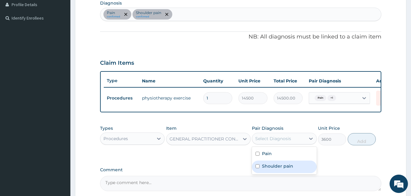
drag, startPoint x: 287, startPoint y: 172, endPoint x: 278, endPoint y: 148, distance: 25.9
click at [286, 169] on label "Shoulder pain" at bounding box center [277, 166] width 31 height 6
checkbox input "true"
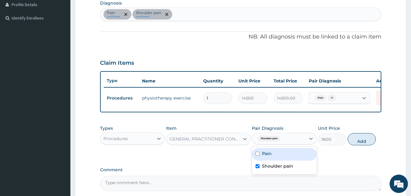
click at [271, 157] on label "Pain" at bounding box center [267, 154] width 10 height 6
checkbox input "true"
click at [362, 143] on button "Add" at bounding box center [362, 139] width 28 height 12
type input "0"
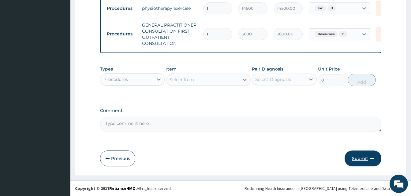
click at [363, 160] on button "Submit" at bounding box center [362, 159] width 37 height 16
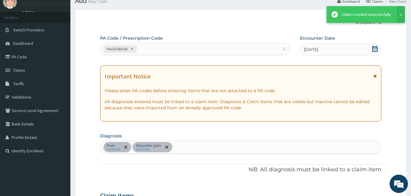
scroll to position [251, 0]
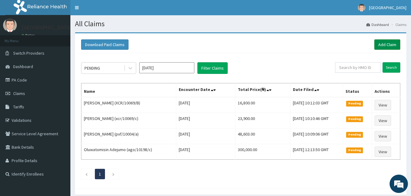
click at [378, 43] on link "Add Claim" at bounding box center [387, 44] width 26 height 10
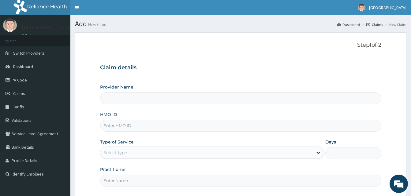
click at [106, 125] on input "HMO ID" at bounding box center [240, 126] width 281 height 12
paste input "xcr/10069/b"
type input "xcr/10069/b"
type input "[GEOGRAPHIC_DATA]"
type input "xcr/10069/b"
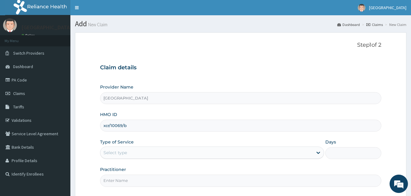
click at [107, 153] on div "Select type" at bounding box center [115, 153] width 24 height 6
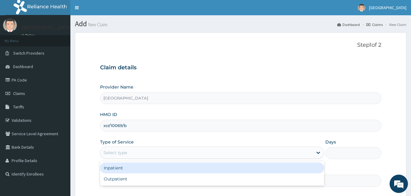
paste input "PA/D66588"
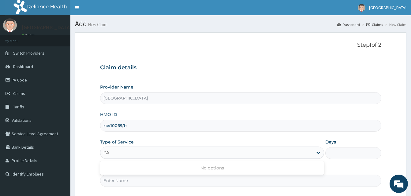
type input "P"
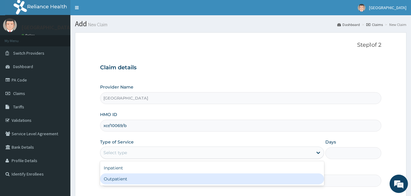
click at [124, 177] on div "Outpatient" at bounding box center [212, 179] width 224 height 11
type input "1"
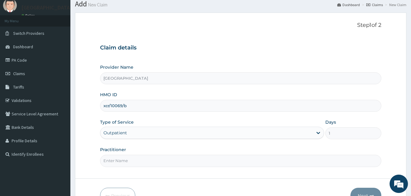
scroll to position [57, 0]
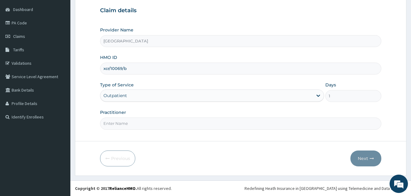
click at [117, 124] on input "Practitioner" at bounding box center [240, 124] width 281 height 12
type input "DR MURALI MOHAN"
click at [364, 159] on button "Next" at bounding box center [365, 159] width 31 height 16
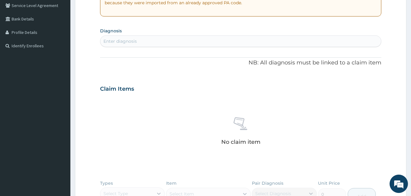
scroll to position [210, 0]
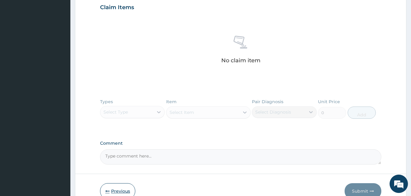
click at [116, 193] on button "Previous" at bounding box center [117, 192] width 35 height 16
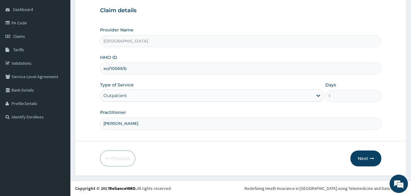
drag, startPoint x: 151, startPoint y: 130, endPoint x: 111, endPoint y: 122, distance: 40.4
click at [111, 122] on input "DR MURALI MOHAN" at bounding box center [240, 124] width 281 height 12
type input "DR ARUNA SRI"
click at [366, 160] on button "Next" at bounding box center [365, 159] width 31 height 16
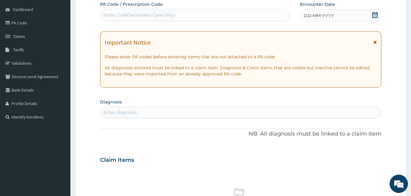
click at [142, 13] on div "Enter Code(Secondary Care Only)" at bounding box center [139, 15] width 72 height 6
paste input "PA/D66588"
type input "PA/D66588"
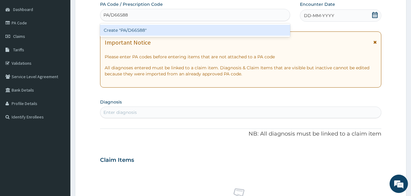
click at [143, 31] on div "Create "PA/D66588"" at bounding box center [195, 30] width 190 height 11
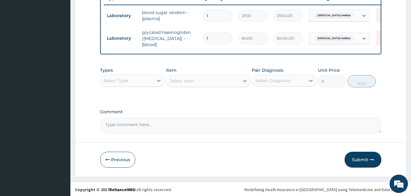
scroll to position [241, 0]
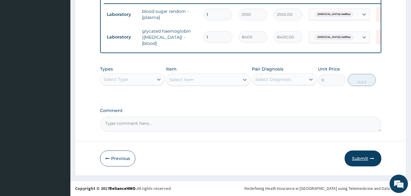
click at [355, 158] on button "Submit" at bounding box center [362, 159] width 37 height 16
